Goal: Transaction & Acquisition: Purchase product/service

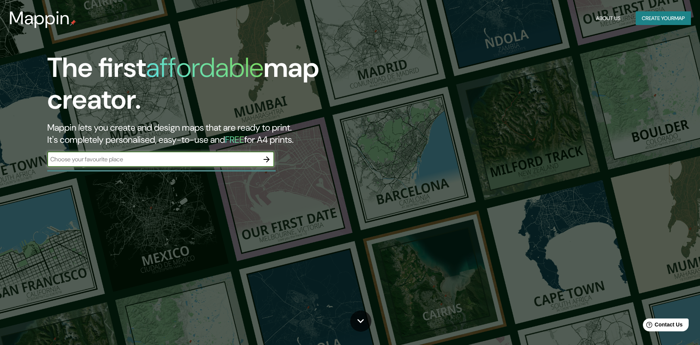
click at [121, 158] on input "text" at bounding box center [153, 159] width 212 height 9
type input "m"
click at [121, 158] on input "[GEOGRAPHIC_DATA]" at bounding box center [153, 159] width 212 height 9
type input "j"
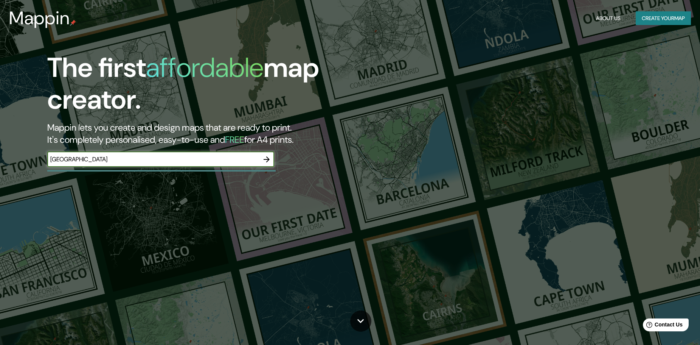
type input "[GEOGRAPHIC_DATA]"
click at [264, 158] on icon "button" at bounding box center [266, 159] width 9 height 9
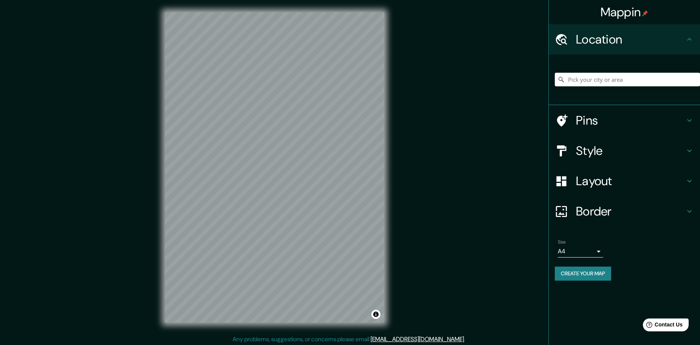
click at [582, 119] on h4 "Pins" at bounding box center [630, 120] width 109 height 15
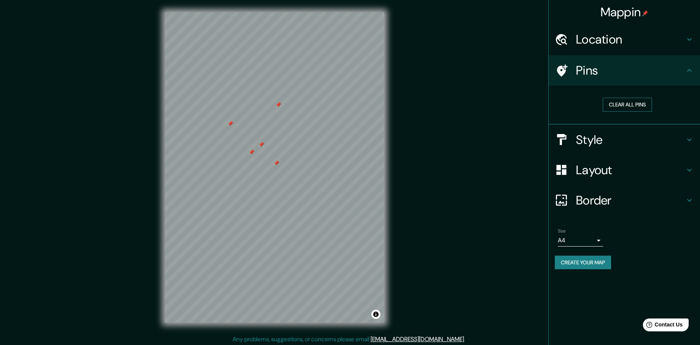
click at [633, 105] on button "Clear all pins" at bounding box center [627, 105] width 49 height 14
click at [609, 40] on h4 "Location" at bounding box center [630, 39] width 109 height 15
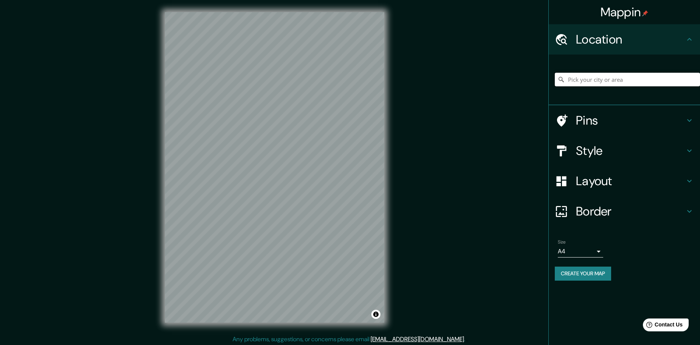
click at [615, 78] on input "Pick your city or area" at bounding box center [627, 80] width 145 height 14
